Goal: Task Accomplishment & Management: Manage account settings

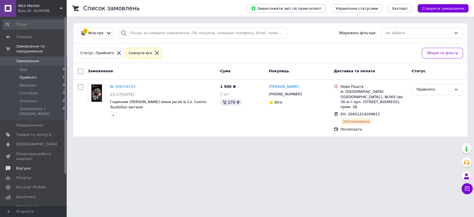
click at [24, 166] on span "Відгуки" at bounding box center [23, 168] width 14 height 5
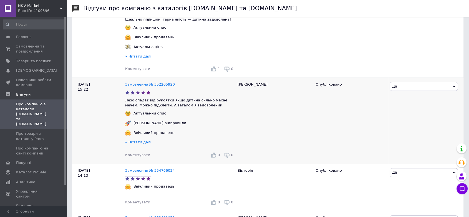
scroll to position [123, 0]
click at [215, 156] on icon at bounding box center [214, 154] width 6 height 6
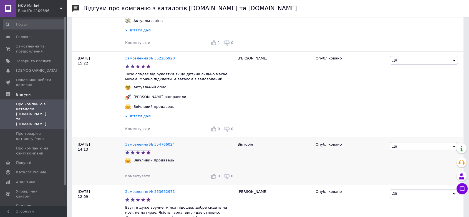
scroll to position [185, 0]
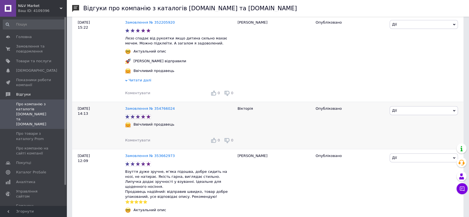
click at [214, 140] on use at bounding box center [213, 139] width 5 height 5
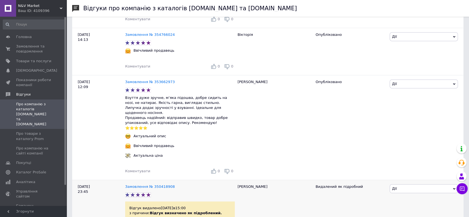
scroll to position [308, 0]
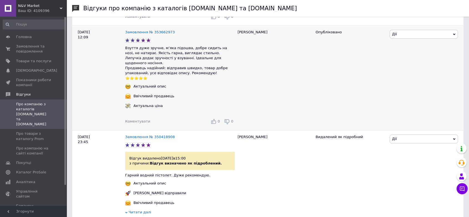
click at [215, 118] on icon at bounding box center [214, 121] width 6 height 6
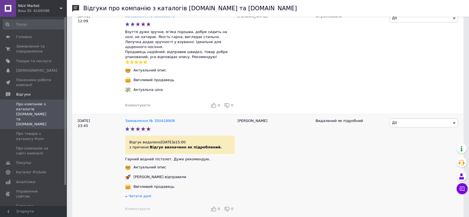
click at [136, 194] on span "Читати далі" at bounding box center [139, 196] width 23 height 4
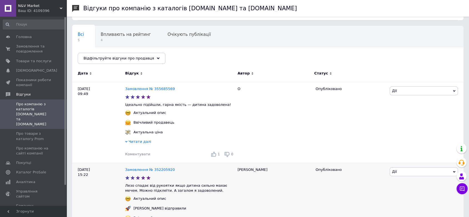
scroll to position [0, 0]
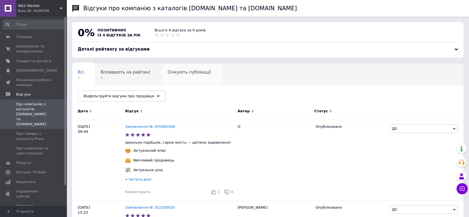
click at [181, 74] on span "Очікують публікації" at bounding box center [189, 72] width 43 height 5
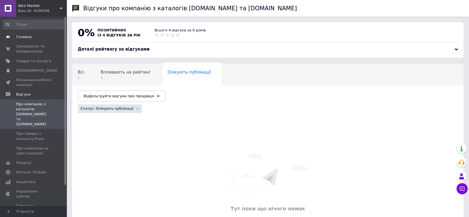
click at [27, 36] on span "Головна" at bounding box center [24, 36] width 16 height 5
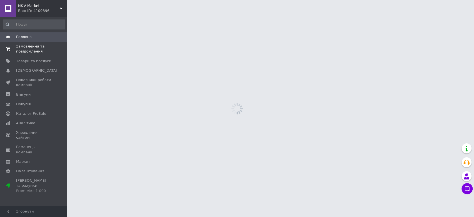
click at [27, 51] on span "Замовлення та повідомлення" at bounding box center [33, 49] width 35 height 10
